Goal: Check status: Check status

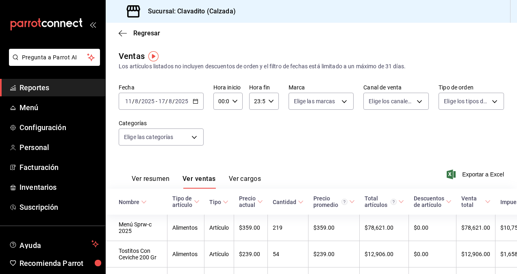
click at [51, 91] on span "Reportes" at bounding box center [58, 87] width 79 height 11
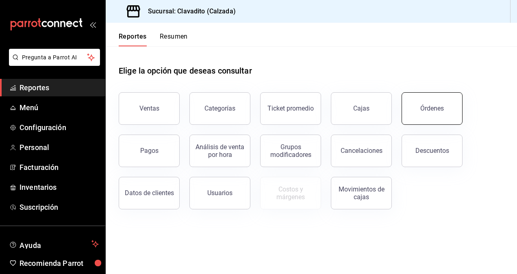
click at [426, 108] on div "Órdenes" at bounding box center [432, 108] width 24 height 8
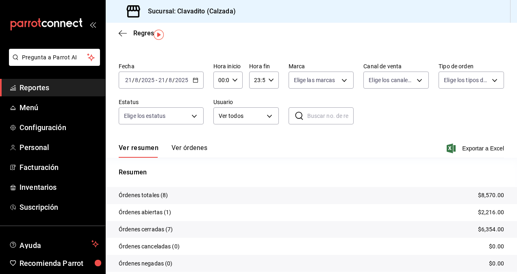
scroll to position [15, 0]
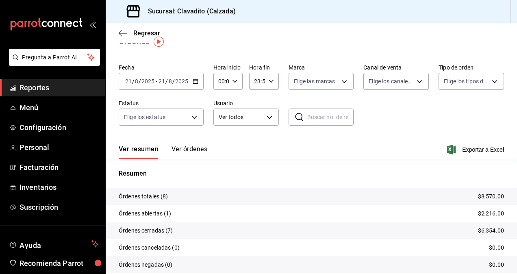
click at [193, 82] on icon "button" at bounding box center [196, 81] width 6 height 6
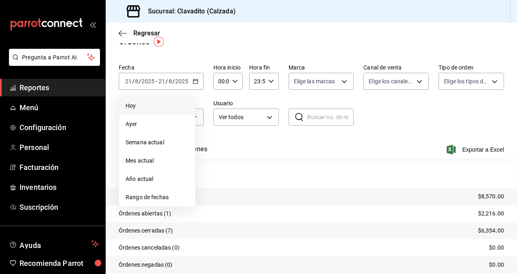
click at [132, 104] on span "Hoy" at bounding box center [156, 106] width 63 height 9
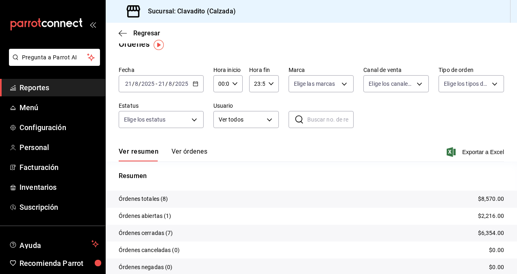
scroll to position [9, 0]
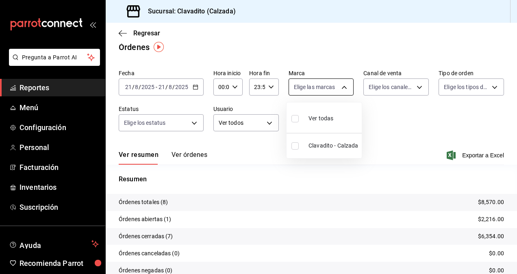
click at [334, 90] on body "Pregunta a Parrot AI Reportes Menú Configuración Personal Facturación Inventari…" at bounding box center [258, 137] width 517 height 274
click at [384, 123] on div at bounding box center [258, 137] width 517 height 274
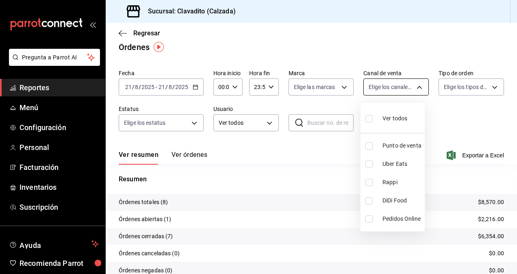
click at [406, 88] on body "Pregunta a Parrot AI Reportes Menú Configuración Personal Facturación Inventari…" at bounding box center [258, 137] width 517 height 274
click at [415, 40] on div at bounding box center [258, 137] width 517 height 274
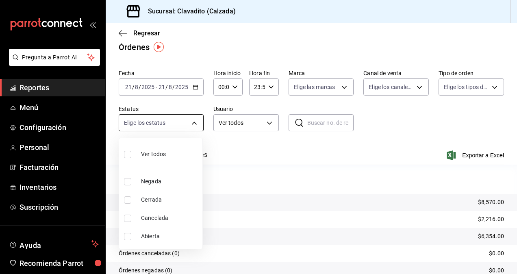
click at [190, 121] on body "Pregunta a Parrot AI Reportes Menú Configuración Personal Facturación Inventari…" at bounding box center [258, 137] width 517 height 274
click at [158, 192] on li "Cerrada" at bounding box center [160, 199] width 83 height 18
type input "FINISHED"
checkbox input "true"
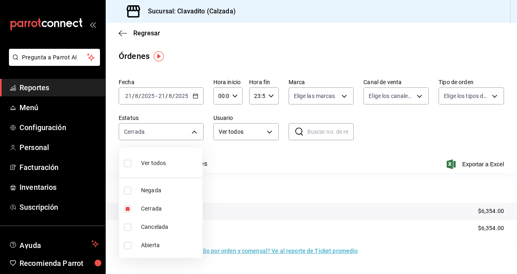
click at [159, 167] on div "Ver todos" at bounding box center [145, 162] width 42 height 17
type input "DENIED,FINISHED,CANCELED,OPEN"
checkbox input "true"
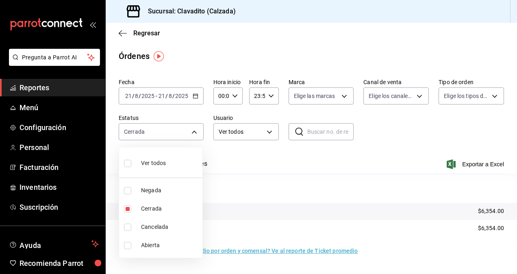
checkbox input "true"
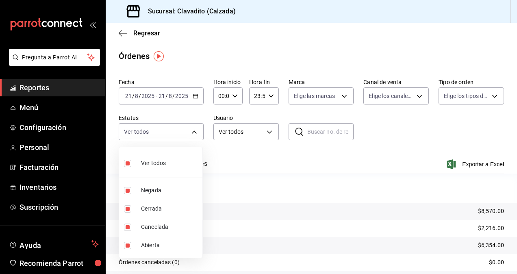
click at [41, 89] on div at bounding box center [258, 137] width 517 height 274
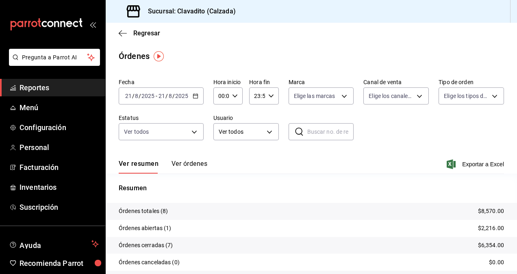
click at [41, 89] on span "Reportes" at bounding box center [58, 87] width 79 height 11
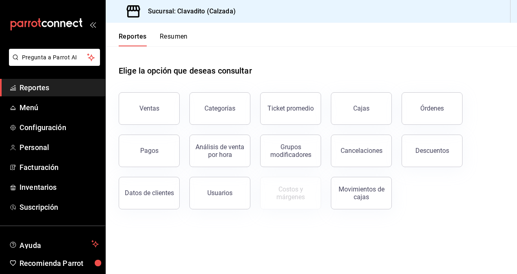
click at [146, 128] on div "Pagos" at bounding box center [144, 146] width 71 height 42
